Goal: Task Accomplishment & Management: Manage account settings

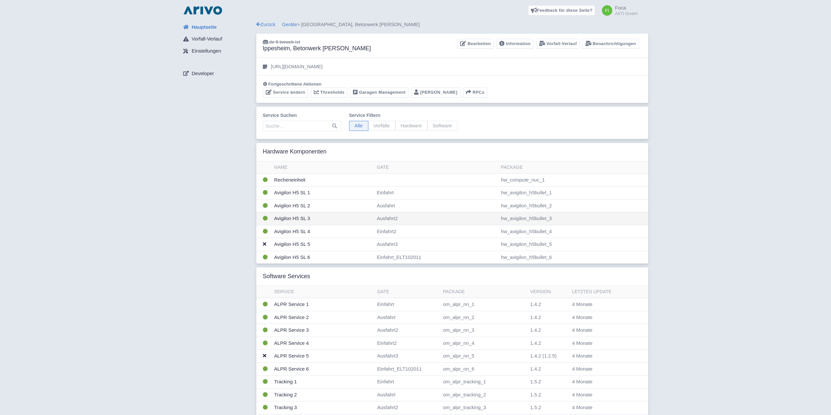
click at [294, 220] on td "Avigilon H5 SL 3" at bounding box center [323, 218] width 103 height 13
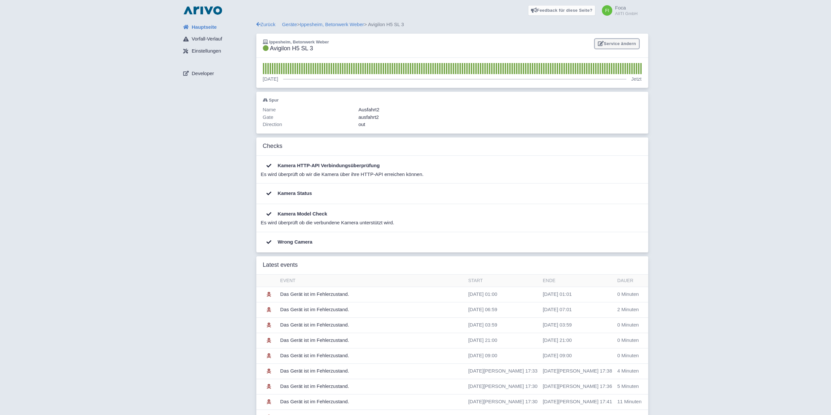
click at [626, 40] on link "Service ändern" at bounding box center [617, 44] width 44 height 10
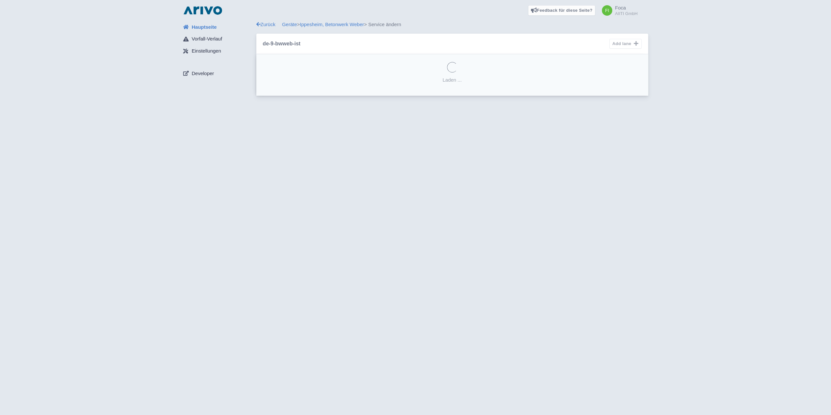
select select "1cb595cb-1323-4b4c-a94d-892abd8d0e31"
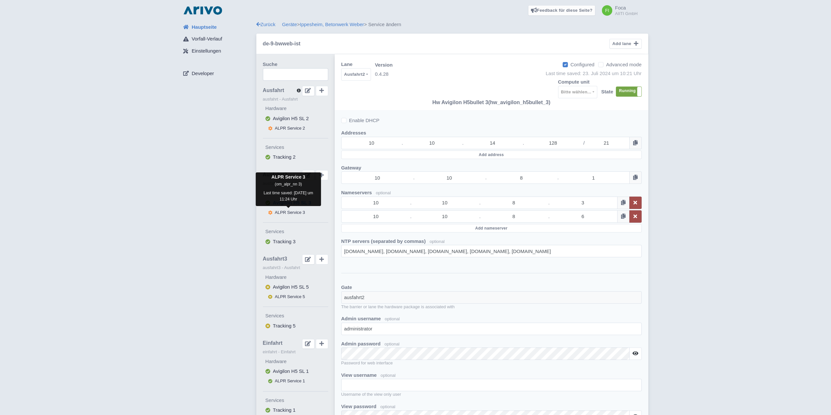
click at [297, 213] on span "ALPR Service 3" at bounding box center [290, 212] width 30 height 5
select select
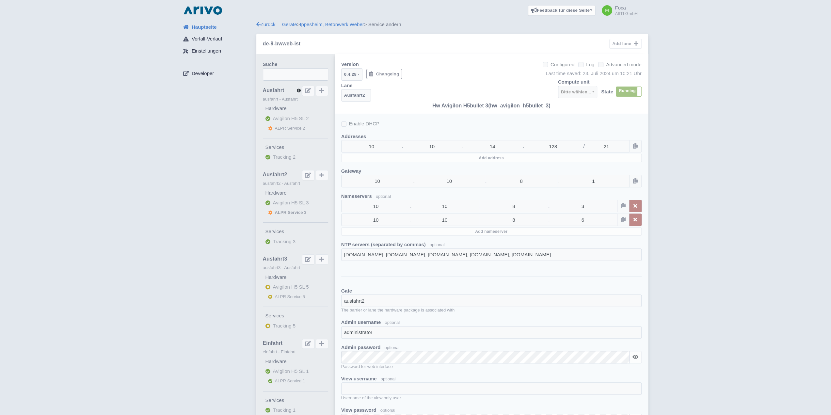
checkbox input "false"
select select
select select "3e4f05f2-75bf-4524-9a83-f293ada140c9"
select select "704957a4-d7bd-49ea-a362-73a873029cae"
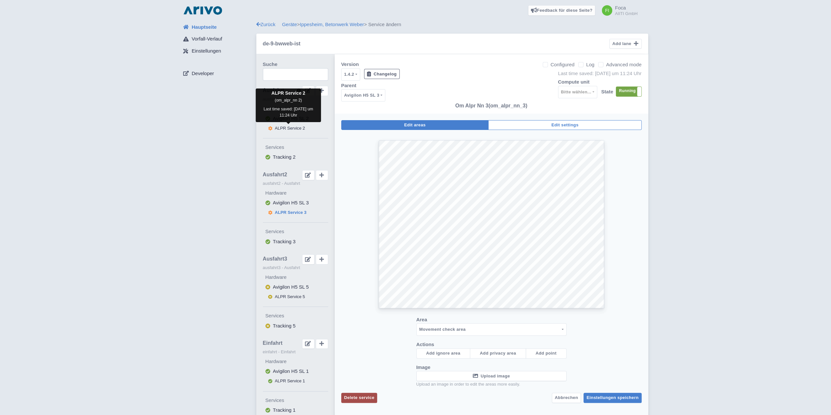
click at [291, 126] on span "ALPR Service 2" at bounding box center [290, 128] width 30 height 5
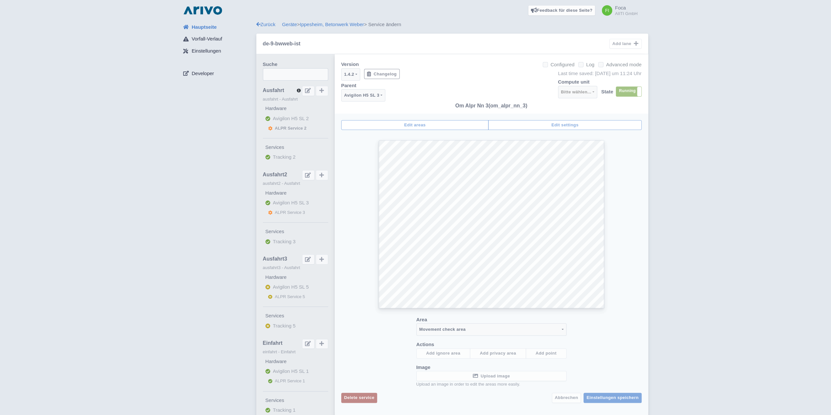
select select
select select "15dc014a-ab41-4335-8ff1-f600f0d5f6e0"
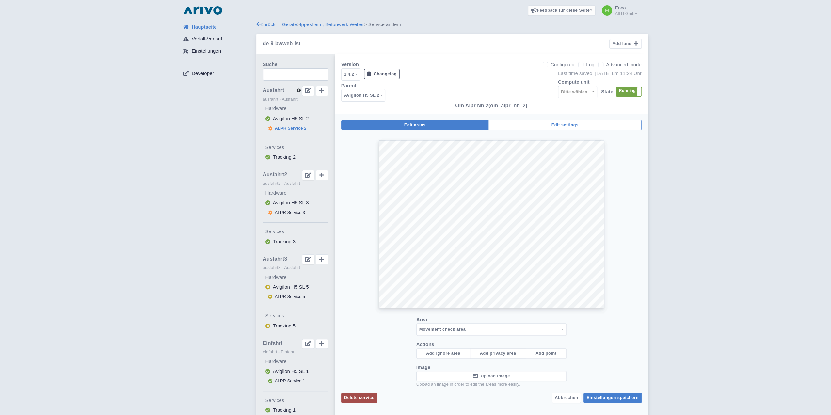
click at [292, 299] on button "ALPR Service 5" at bounding box center [295, 296] width 65 height 9
select select
select select "8f3b31a5-dddd-4a06-b5e5-2a8f7fa7e007"
click at [298, 378] on span "ALPR Service 1" at bounding box center [290, 380] width 30 height 5
select select
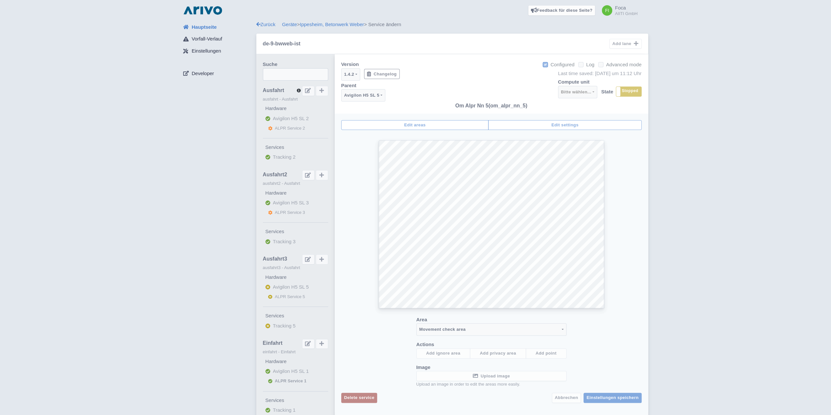
click at [298, 378] on fieldset "ALPR Service 1" at bounding box center [295, 380] width 65 height 9
checkbox input "true"
select select
select select "14ddd7e6-f819-4dc9-a872-9e2dfd1405f7"
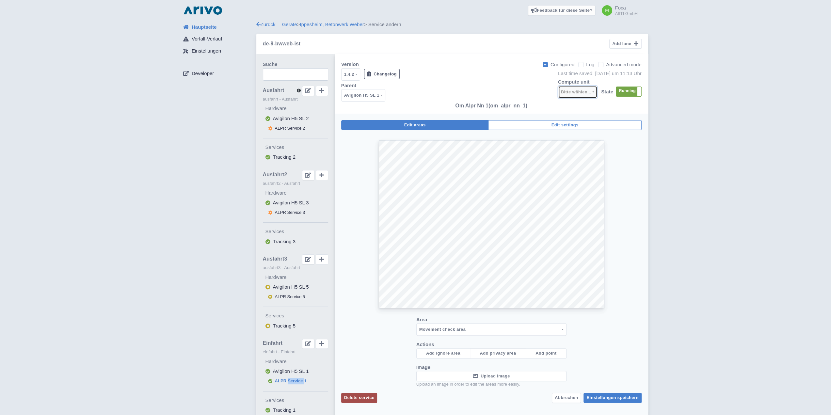
click at [578, 93] on div "Bitte wählen..." at bounding box center [576, 92] width 30 height 8
click at [588, 91] on div "Bitte wählen..." at bounding box center [576, 92] width 30 height 8
click at [291, 213] on span "ALPR Service 3" at bounding box center [290, 212] width 30 height 5
checkbox input "false"
select select
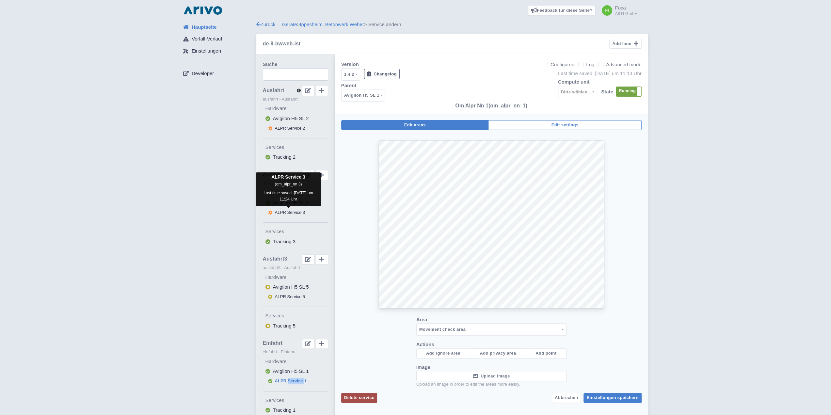
select select "704957a4-d7bd-49ea-a362-73a873029cae"
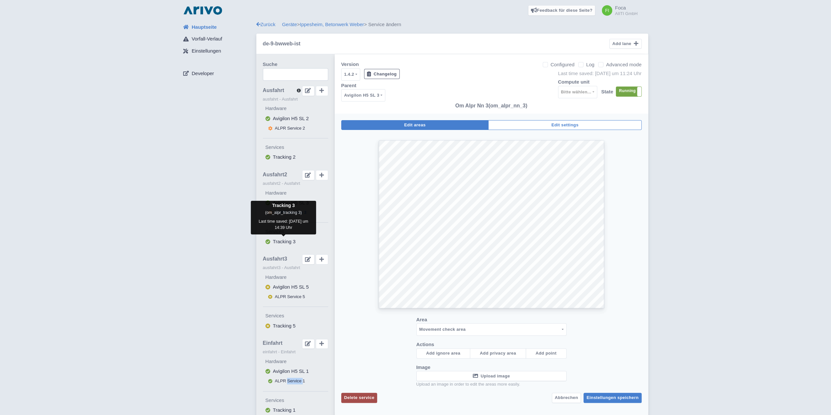
click at [282, 239] on span "Tracking 3" at bounding box center [284, 242] width 23 height 6
select select
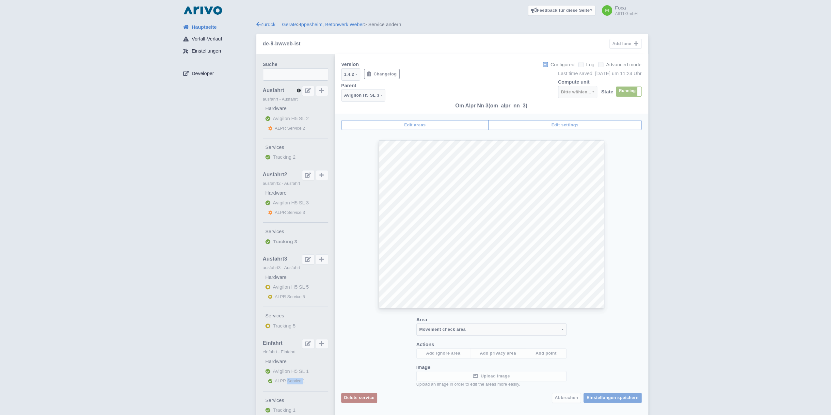
checkbox input "true"
select select
select select "0c19f1e8-05f5-4d84-9b87-27048b6f4cae"
select select "1cb595cb-1323-4b4c-a94d-892abd8d0e31"
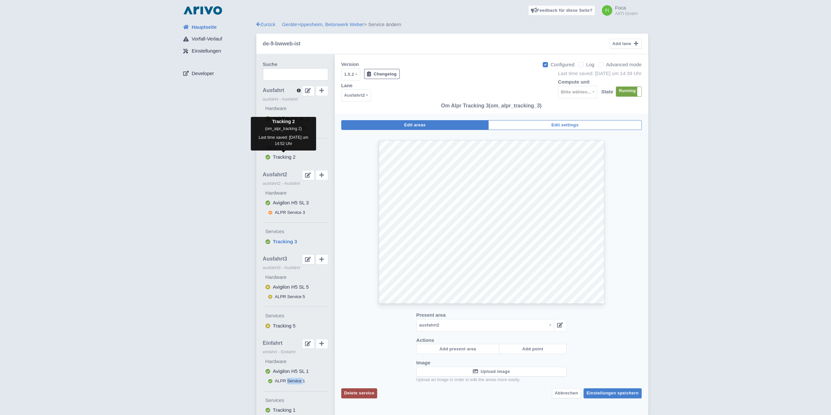
click at [280, 159] on span "Tracking 2" at bounding box center [284, 157] width 23 height 6
select select
select select "78e3e71b-65bd-4d2f-a69d-22c5c2f04dac"
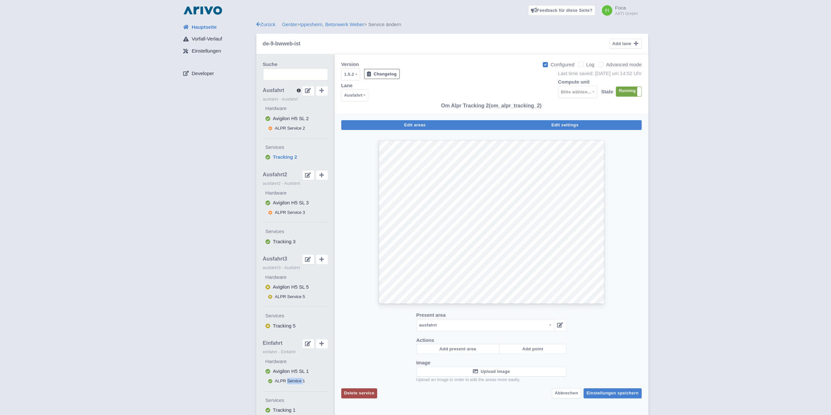
click at [580, 127] on button "Edit settings" at bounding box center [564, 125] width 153 height 10
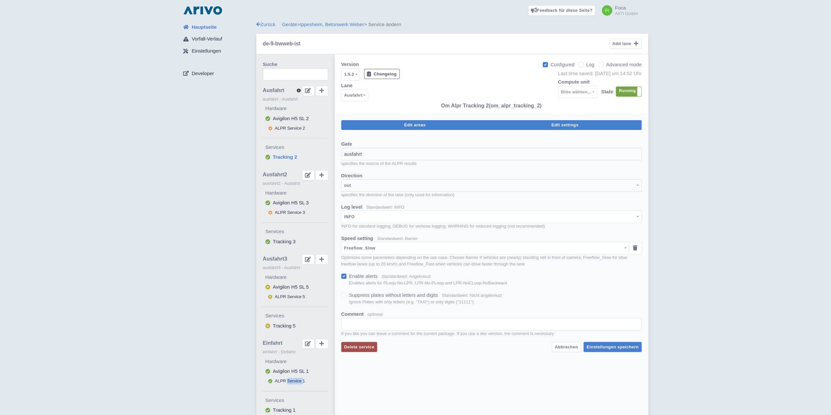
click at [435, 123] on button "Edit areas" at bounding box center [415, 125] width 148 height 10
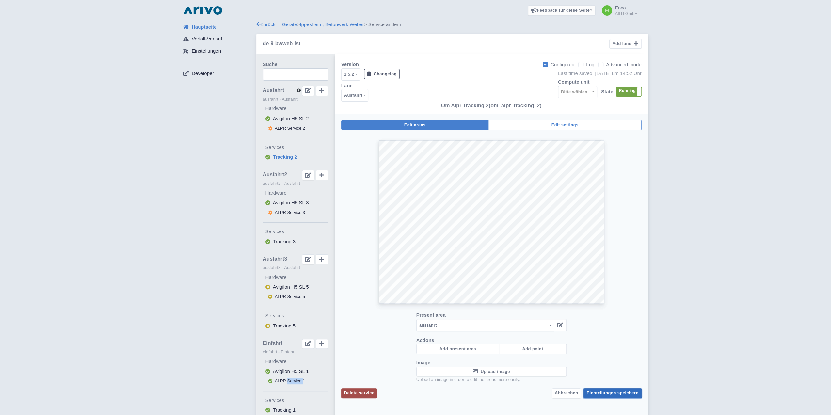
click at [614, 392] on span "Einstellungen speichern" at bounding box center [612, 392] width 52 height 5
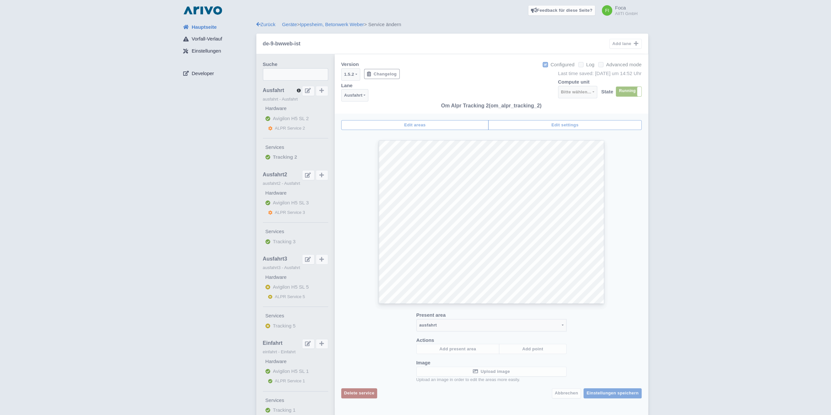
select select
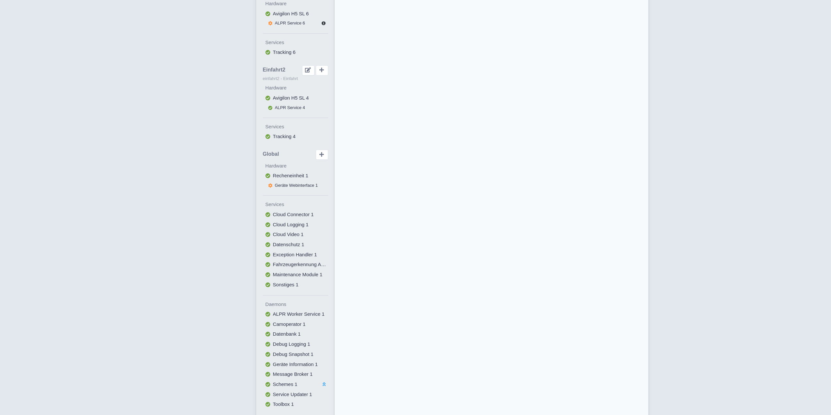
scroll to position [452, 0]
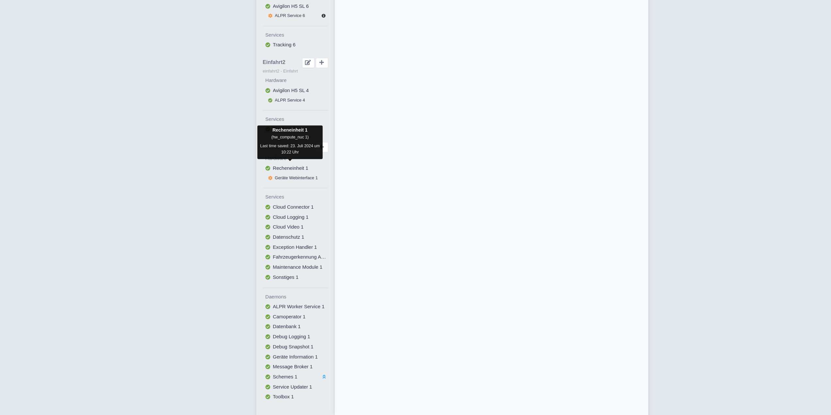
click at [283, 165] on span "Recheneinheit 1" at bounding box center [290, 168] width 35 height 6
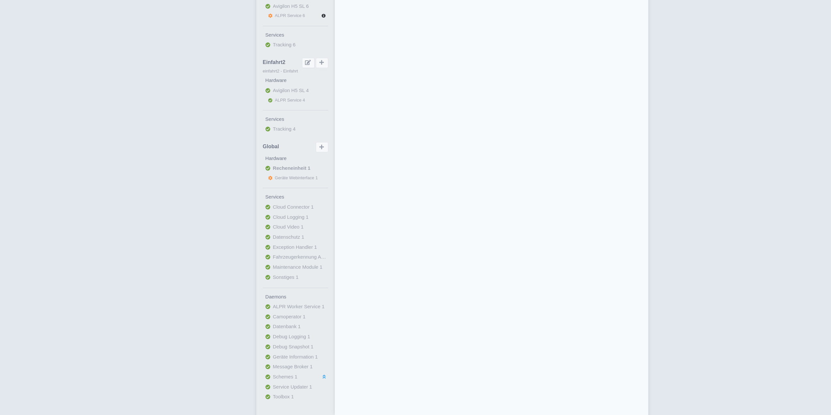
select select "0"
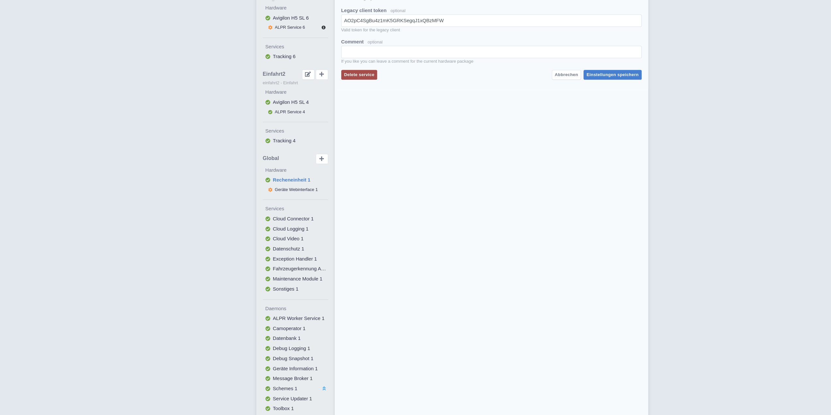
scroll to position [452, 0]
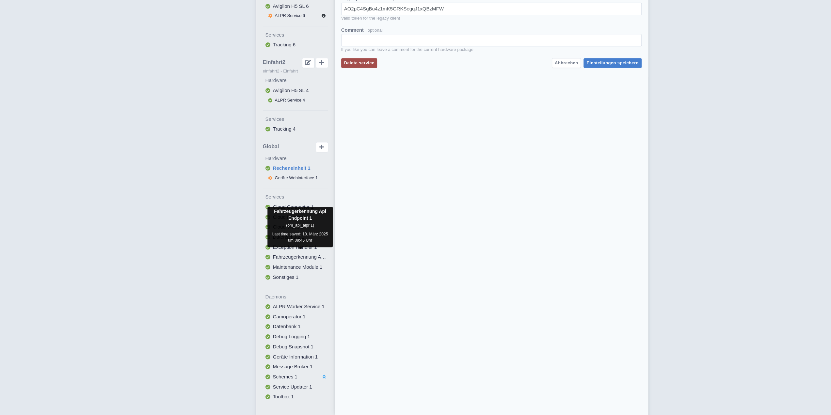
click at [304, 254] on span "Fahrzeugerkennung Api Endpoint 1" at bounding box center [311, 257] width 77 height 6
select select
select select "DEBUG"
select select "none"
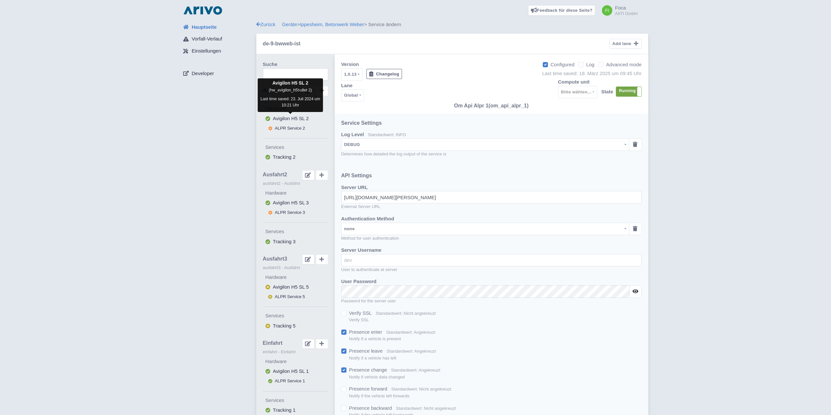
click at [287, 117] on span "Avigilon H5 SL 2" at bounding box center [291, 119] width 36 height 6
select select
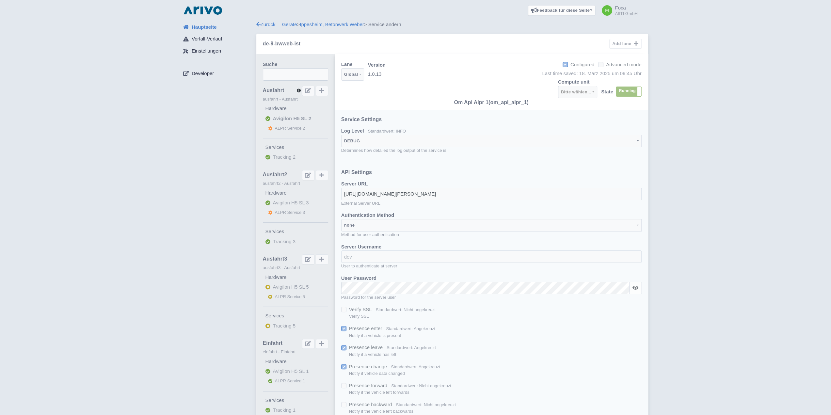
select select "78e3e71b-65bd-4d2f-a69d-22c5c2f04dac"
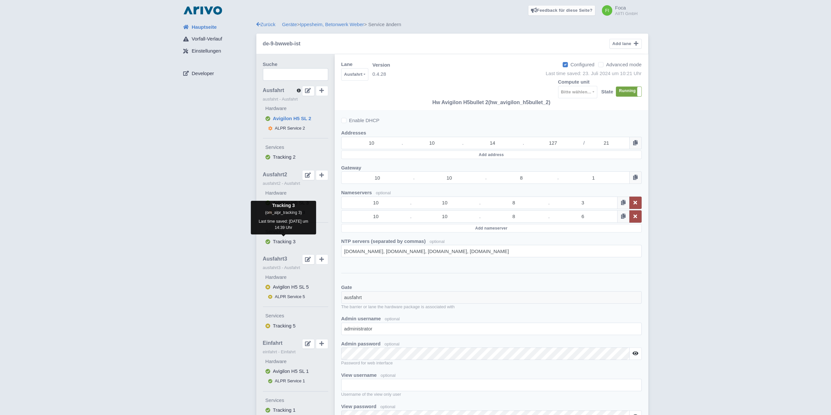
click at [282, 240] on span "Tracking 3" at bounding box center [284, 242] width 23 height 6
select select
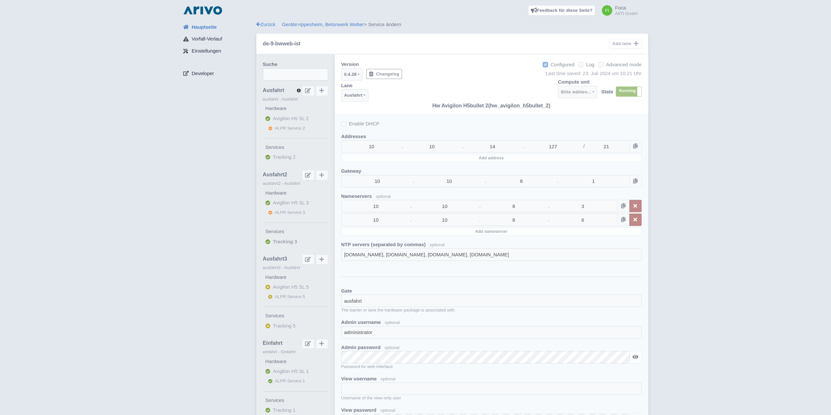
select select "1cb595cb-1323-4b4c-a94d-892abd8d0e31"
select select
select select "0c19f1e8-05f5-4d84-9b87-27048b6f4cae"
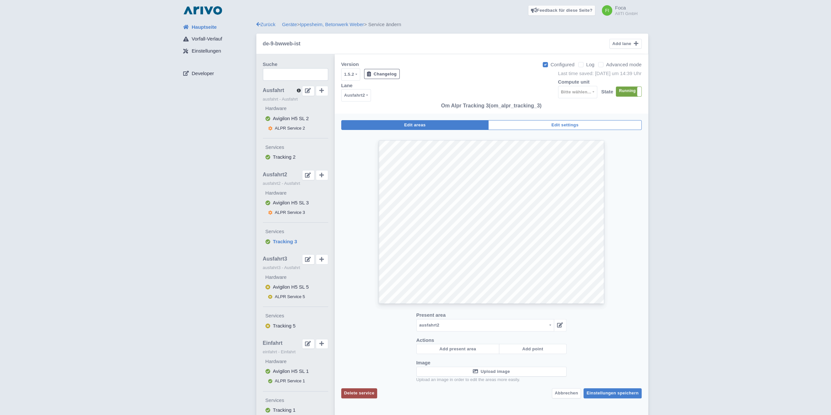
click at [287, 215] on button "ALPR Service 3" at bounding box center [295, 212] width 65 height 9
select select
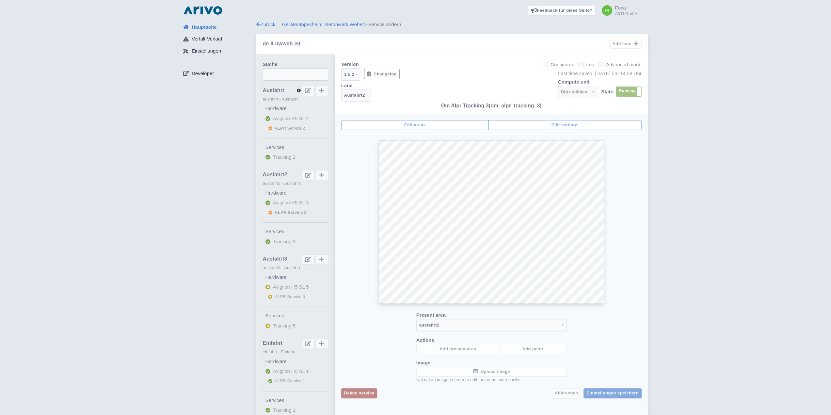
checkbox input "false"
select select
select select "3e4f05f2-75bf-4524-9a83-f293ada140c9"
select select "704957a4-d7bd-49ea-a362-73a873029cae"
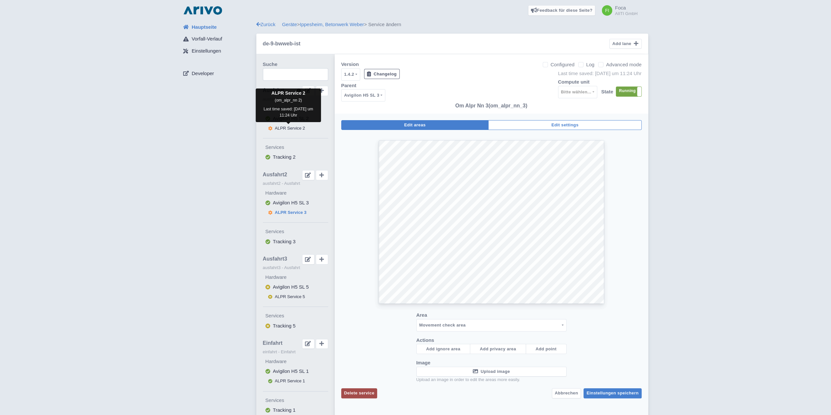
click at [298, 130] on span "ALPR Service 2" at bounding box center [290, 128] width 30 height 5
select select
select select "15dc014a-ab41-4335-8ff1-f600f0d5f6e0"
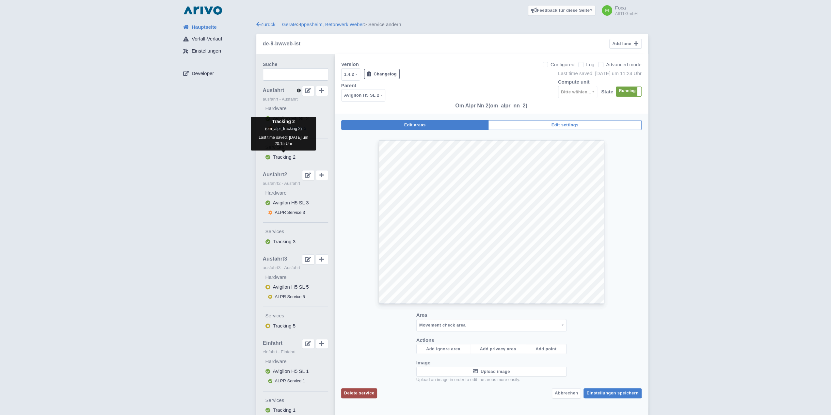
click at [285, 156] on span "Tracking 2" at bounding box center [284, 157] width 23 height 6
checkbox input "true"
select select
select select "0c19f1e8-05f5-4d84-9b87-27048b6f4cae"
select select "78e3e71b-65bd-4d2f-a69d-22c5c2f04dac"
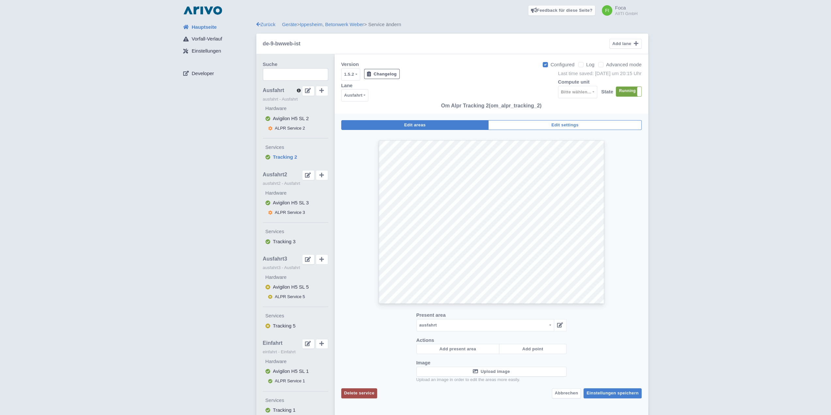
click at [287, 128] on span "ALPR Service 2" at bounding box center [290, 128] width 30 height 5
select select
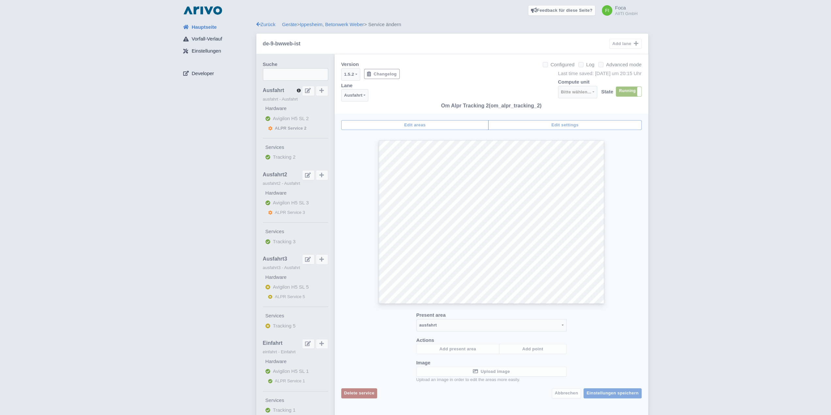
checkbox input "false"
select select
select select "3e4f05f2-75bf-4524-9a83-f293ada140c9"
select select "15dc014a-ab41-4335-8ff1-f600f0d5f6e0"
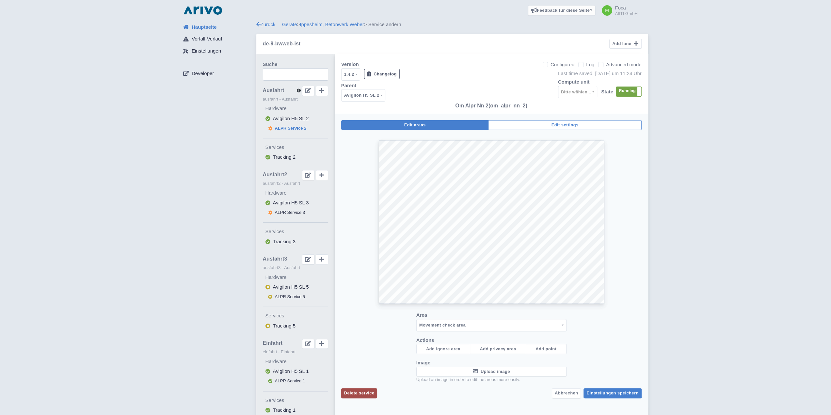
click at [279, 156] on span "Tracking 2" at bounding box center [284, 157] width 23 height 6
checkbox input "true"
select select
select select "0c19f1e8-05f5-4d84-9b87-27048b6f4cae"
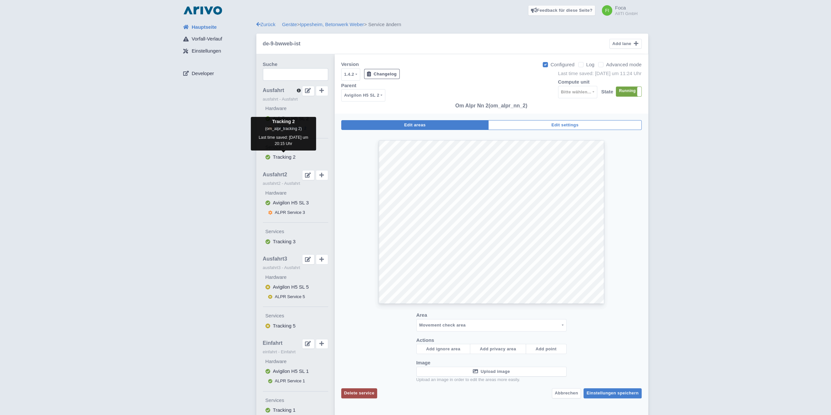
select select "78e3e71b-65bd-4d2f-a69d-22c5c2f04dac"
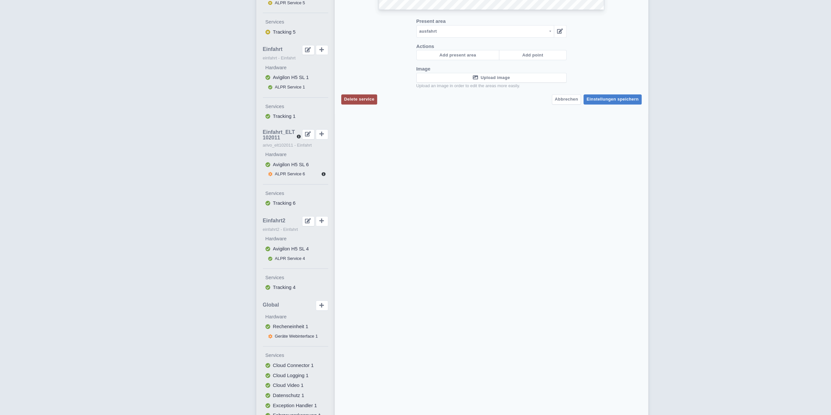
scroll to position [452, 0]
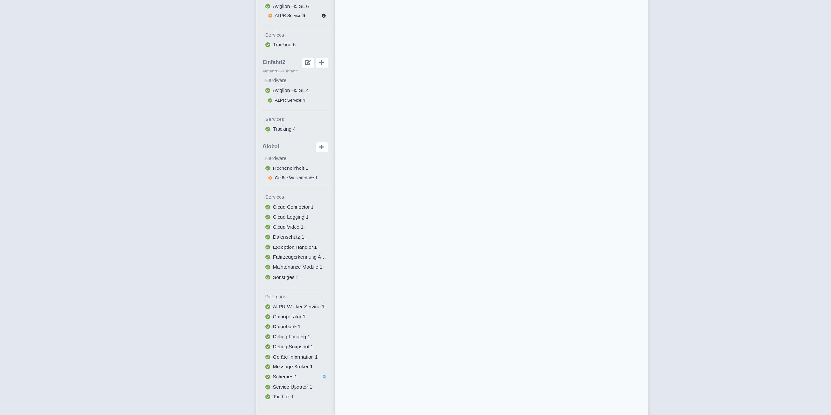
drag, startPoint x: 216, startPoint y: 289, endPoint x: 213, endPoint y: 83, distance: 206.4
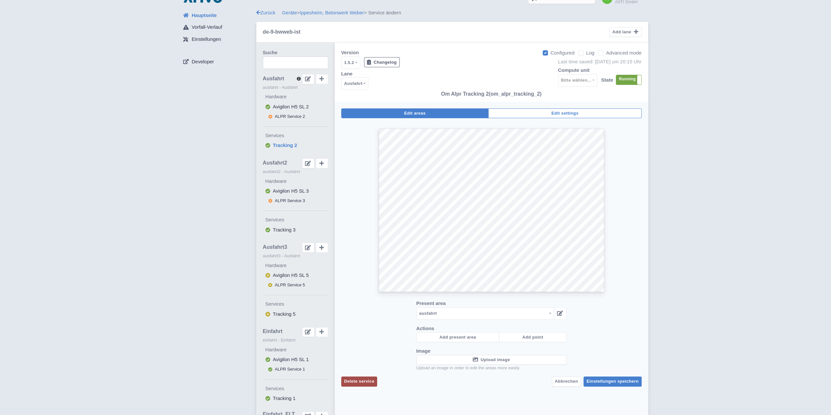
scroll to position [0, 0]
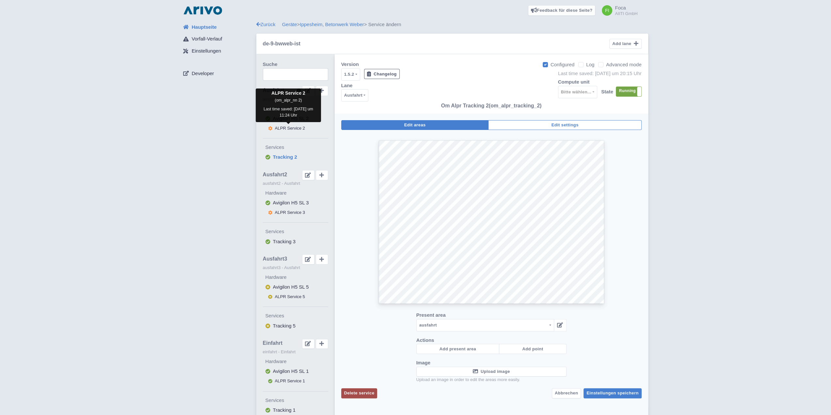
click at [292, 129] on span "ALPR Service 2" at bounding box center [290, 128] width 30 height 5
select select
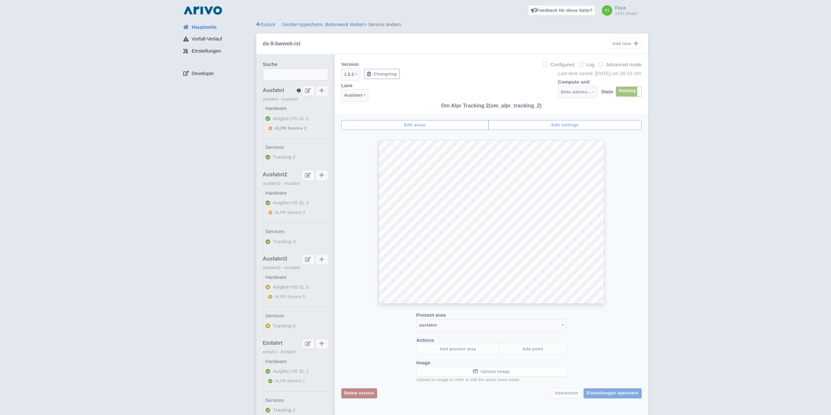
checkbox input "false"
select select
select select "3e4f05f2-75bf-4524-9a83-f293ada140c9"
select select "15dc014a-ab41-4335-8ff1-f600f0d5f6e0"
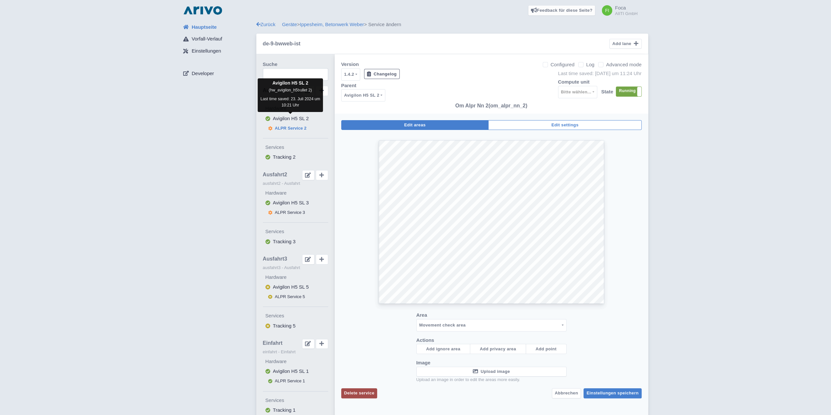
click at [293, 120] on span "Avigilon H5 SL 2" at bounding box center [291, 119] width 36 height 6
select select
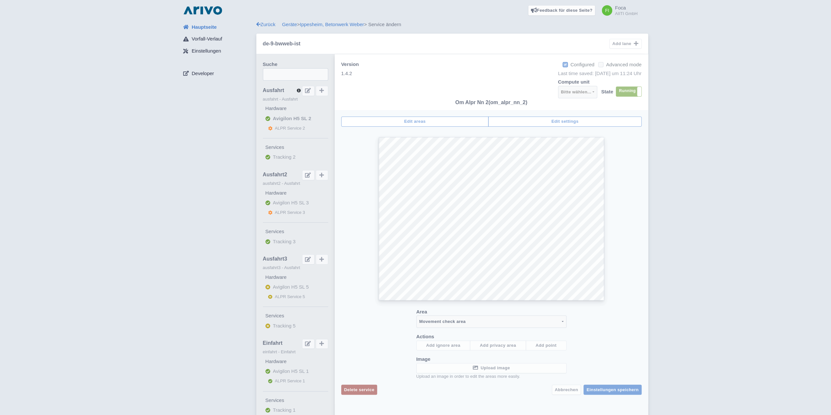
checkbox input "true"
select select
select select "78e3e71b-65bd-4d2f-a69d-22c5c2f04dac"
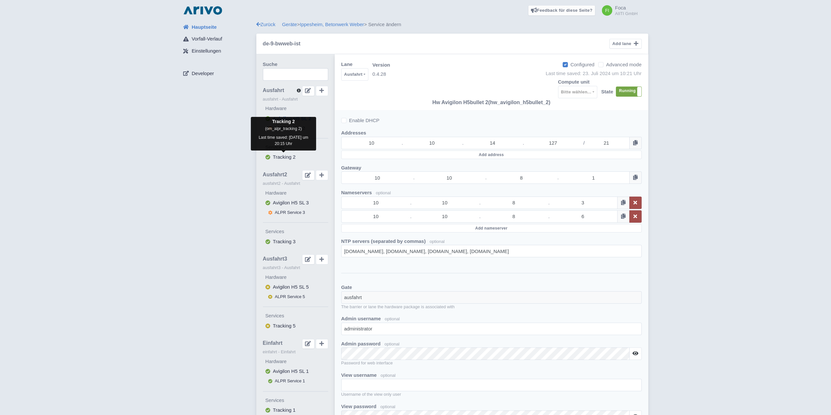
click at [277, 157] on span "Tracking 2" at bounding box center [284, 157] width 23 height 6
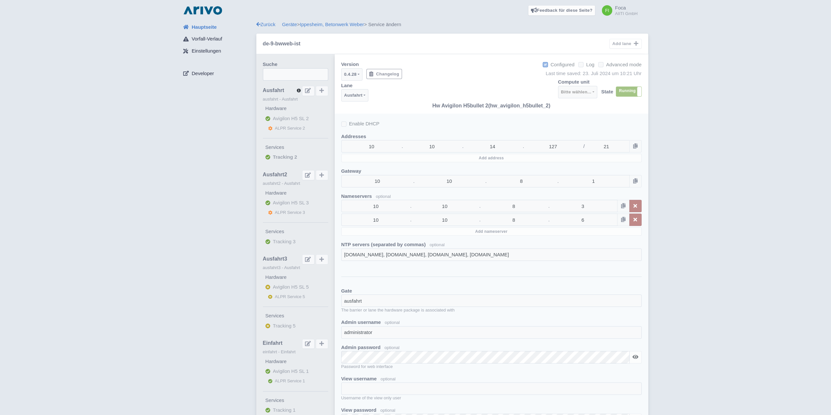
select select
select select "0c19f1e8-05f5-4d84-9b87-27048b6f4cae"
